Goal: Information Seeking & Learning: Learn about a topic

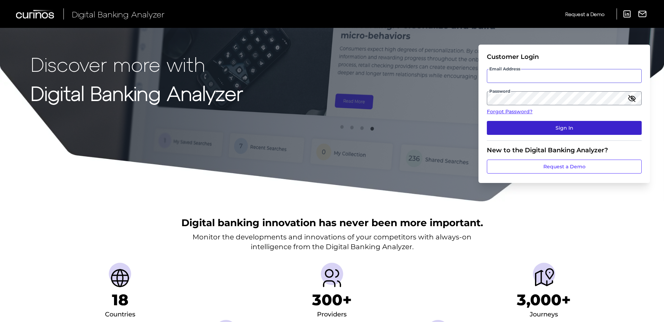
type input "[EMAIL_ADDRESS][DOMAIN_NAME]"
click at [518, 134] on button "Sign In" at bounding box center [564, 128] width 155 height 14
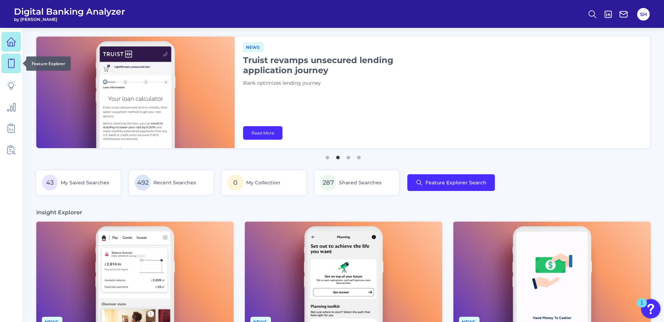
click at [12, 67] on icon at bounding box center [11, 64] width 10 height 10
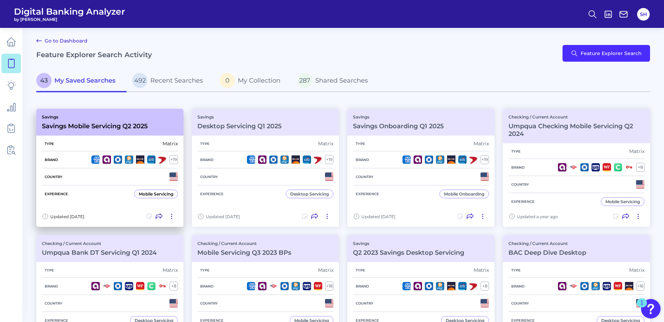
click at [102, 130] on div "Savings Savings Mobile Servicing Q2 2025" at bounding box center [109, 122] width 147 height 27
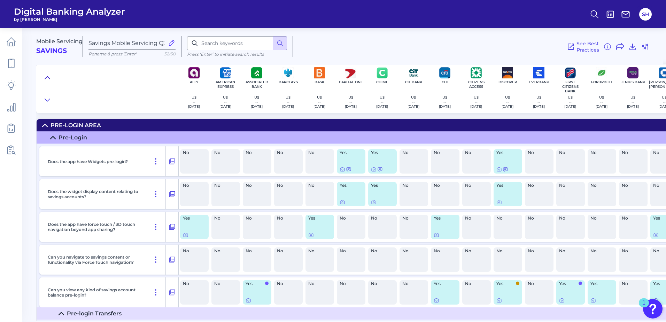
click at [47, 77] on icon at bounding box center [48, 77] width 6 height 7
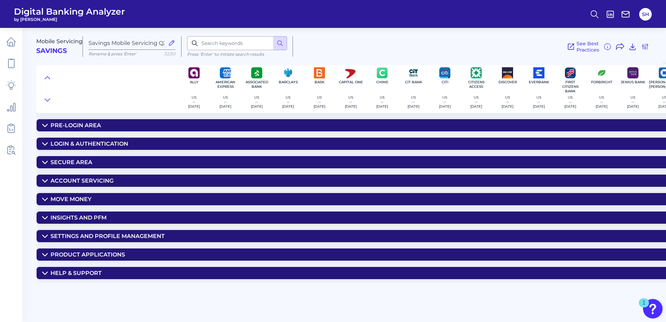
click at [76, 219] on div "Insights and PFM" at bounding box center [79, 217] width 56 height 7
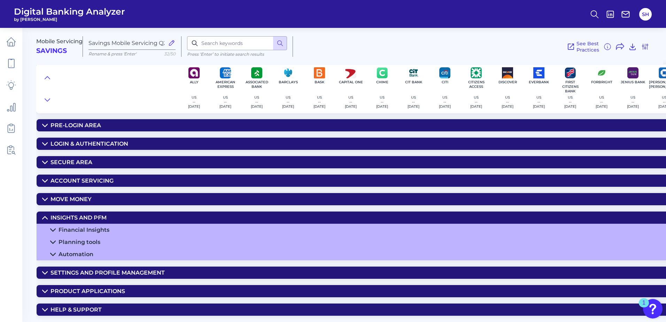
click at [76, 253] on div "Automation" at bounding box center [76, 254] width 35 height 7
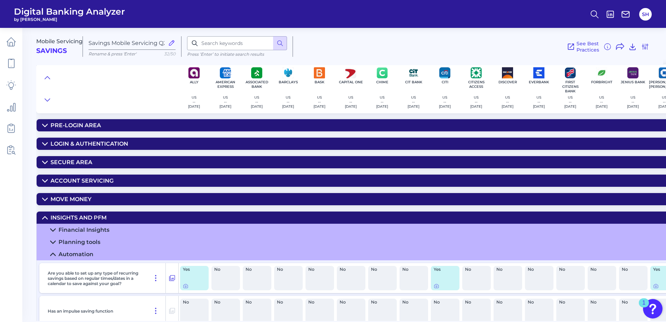
click at [78, 243] on div "Planning tools" at bounding box center [80, 242] width 42 height 7
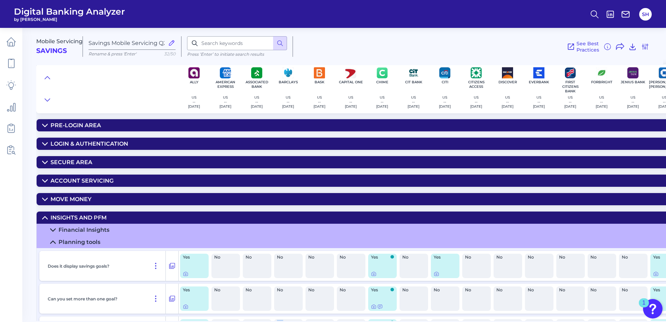
drag, startPoint x: 296, startPoint y: 321, endPoint x: 264, endPoint y: 320, distance: 31.4
click at [264, 320] on main "Mobile Servicing Savings Savings Mobile Servicing Q2 2025 Rename & press 'Enter…" at bounding box center [333, 161] width 666 height 322
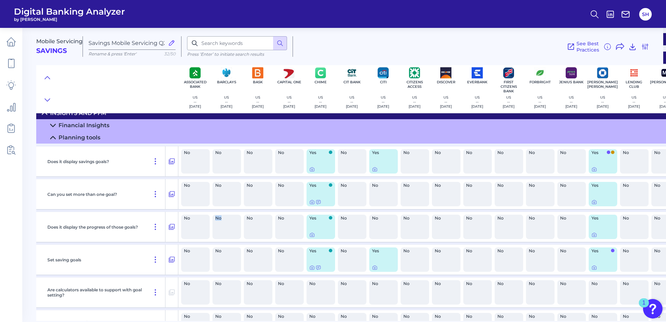
scroll to position [105, 2]
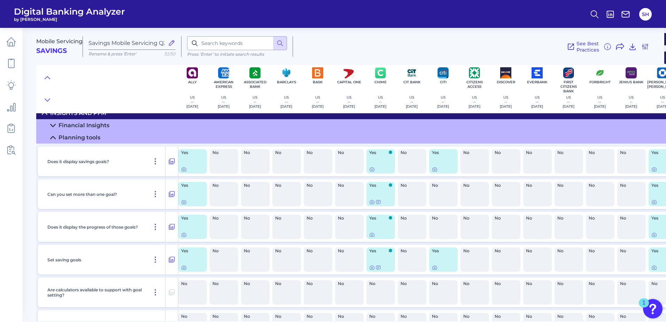
click at [376, 231] on div "Yes" at bounding box center [381, 227] width 29 height 24
click at [373, 233] on div at bounding box center [372, 230] width 7 height 7
click at [372, 235] on icon at bounding box center [372, 235] width 1 height 1
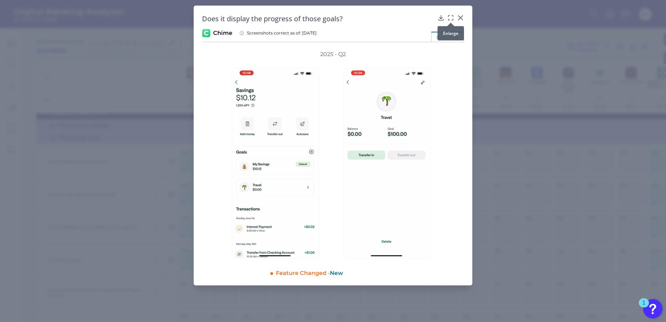
click at [450, 18] on icon at bounding box center [451, 17] width 7 height 7
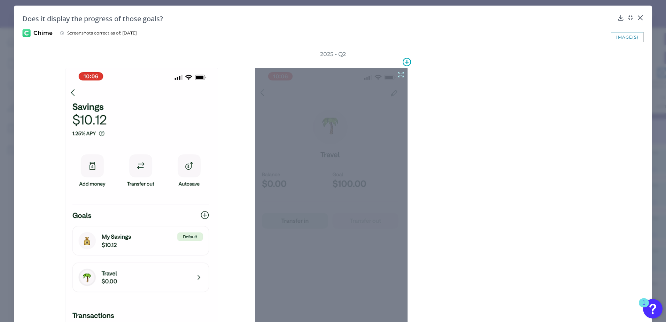
click at [400, 76] on icon at bounding box center [401, 75] width 8 height 8
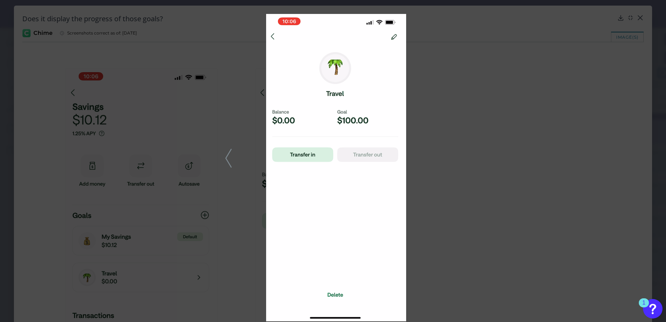
click at [617, 30] on div at bounding box center [333, 161] width 666 height 322
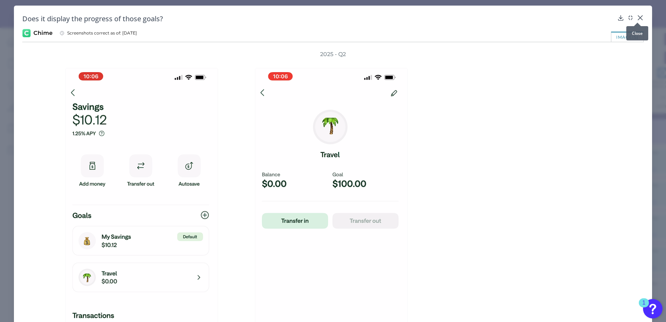
click at [641, 20] on div at bounding box center [637, 22] width 7 height 7
click at [639, 18] on icon at bounding box center [641, 18] width 4 height 4
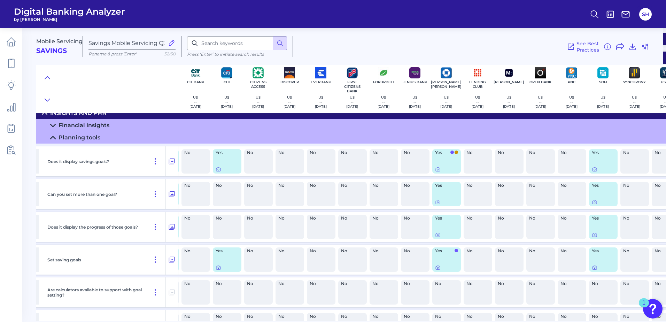
scroll to position [105, 222]
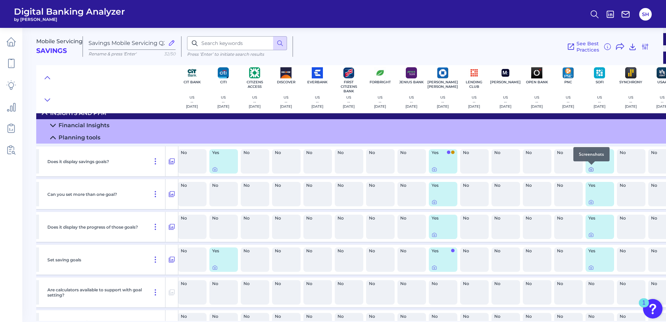
click at [593, 168] on div at bounding box center [591, 164] width 7 height 7
click at [592, 168] on icon at bounding box center [592, 170] width 6 height 6
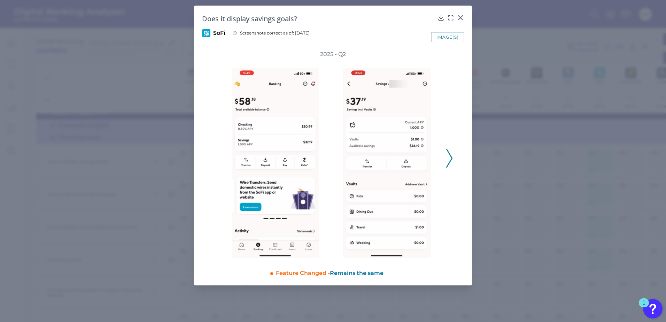
click at [452, 161] on icon at bounding box center [449, 158] width 6 height 19
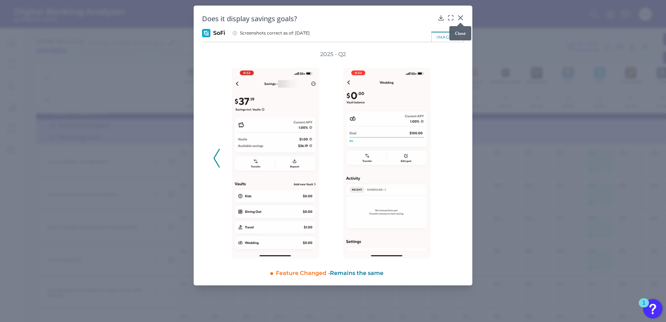
click at [461, 17] on icon at bounding box center [461, 18] width 4 height 4
